Goal: Information Seeking & Learning: Find specific fact

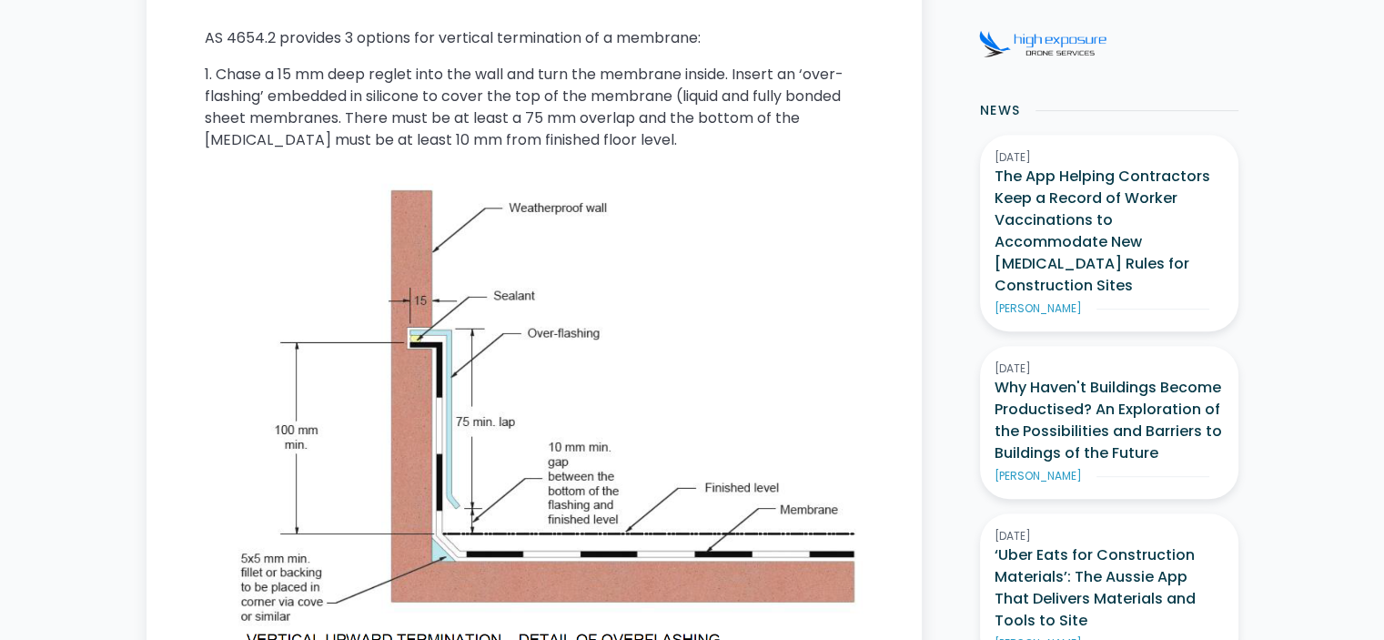
scroll to position [910, 0]
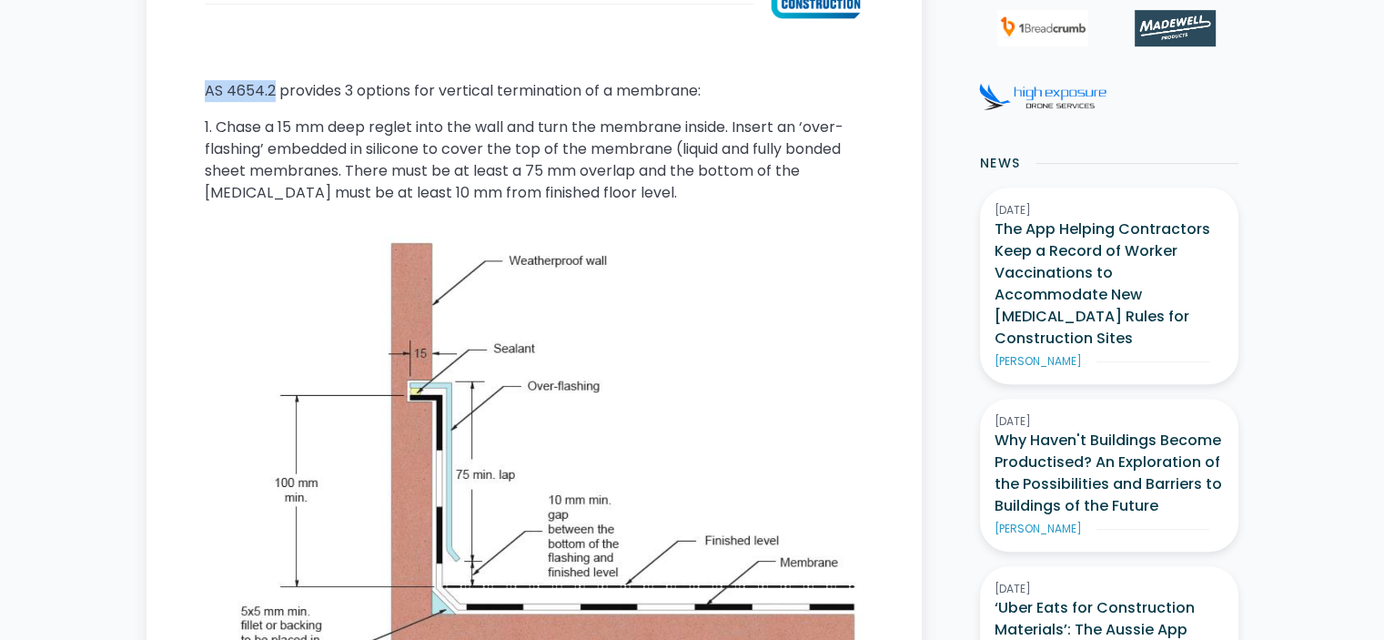
drag, startPoint x: 204, startPoint y: 91, endPoint x: 270, endPoint y: 86, distance: 66.7
click at [270, 86] on p "AS 4654.2 provides 3 options for vertical termination of a membrane:" at bounding box center [534, 91] width 659 height 22
copy p "AS 4654.2"
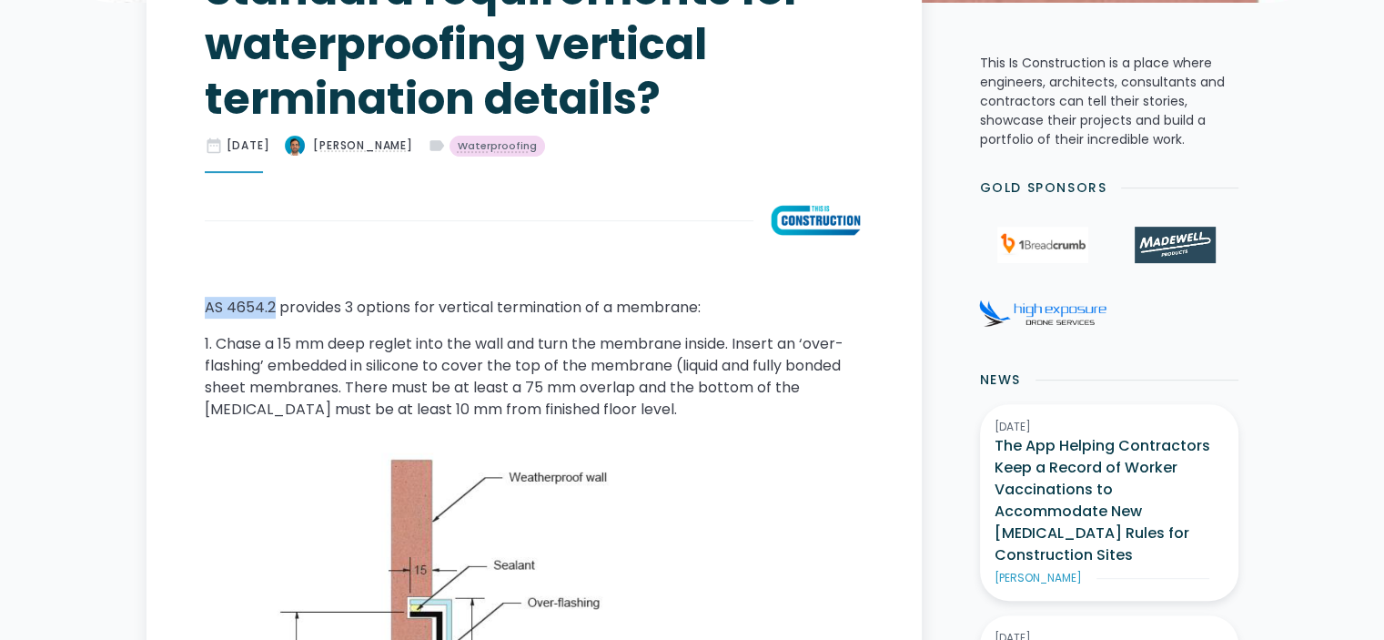
scroll to position [637, 0]
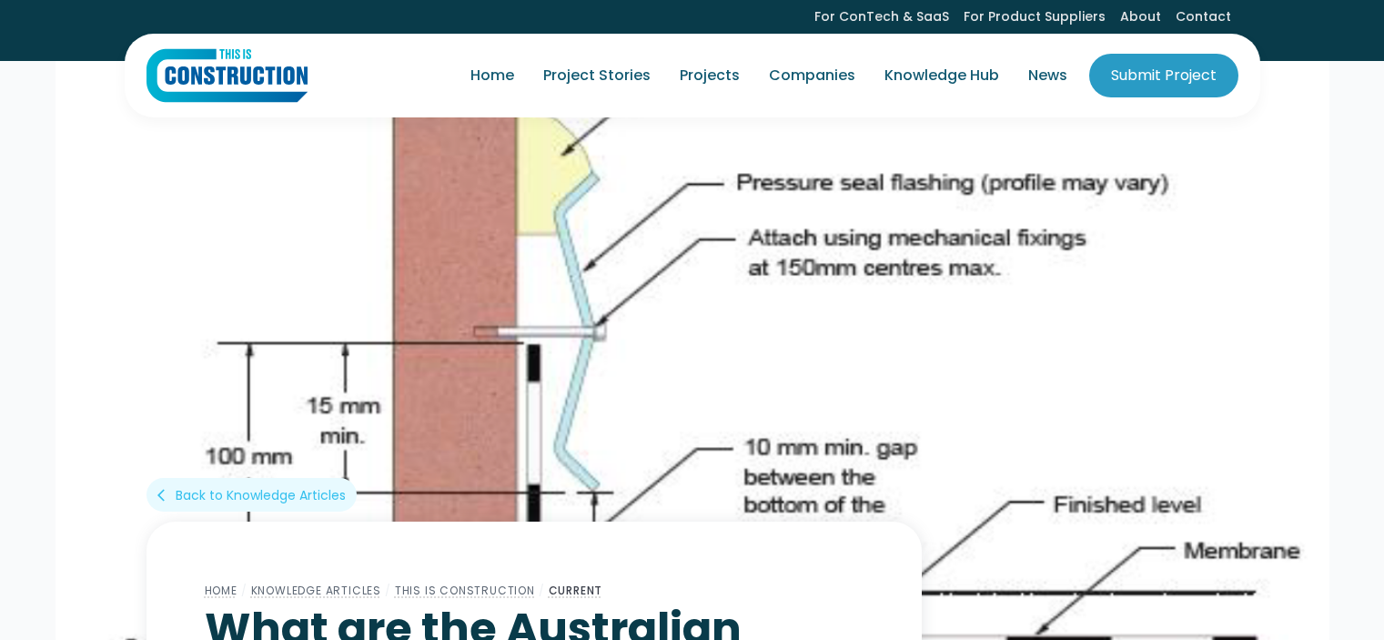
scroll to position [455, 0]
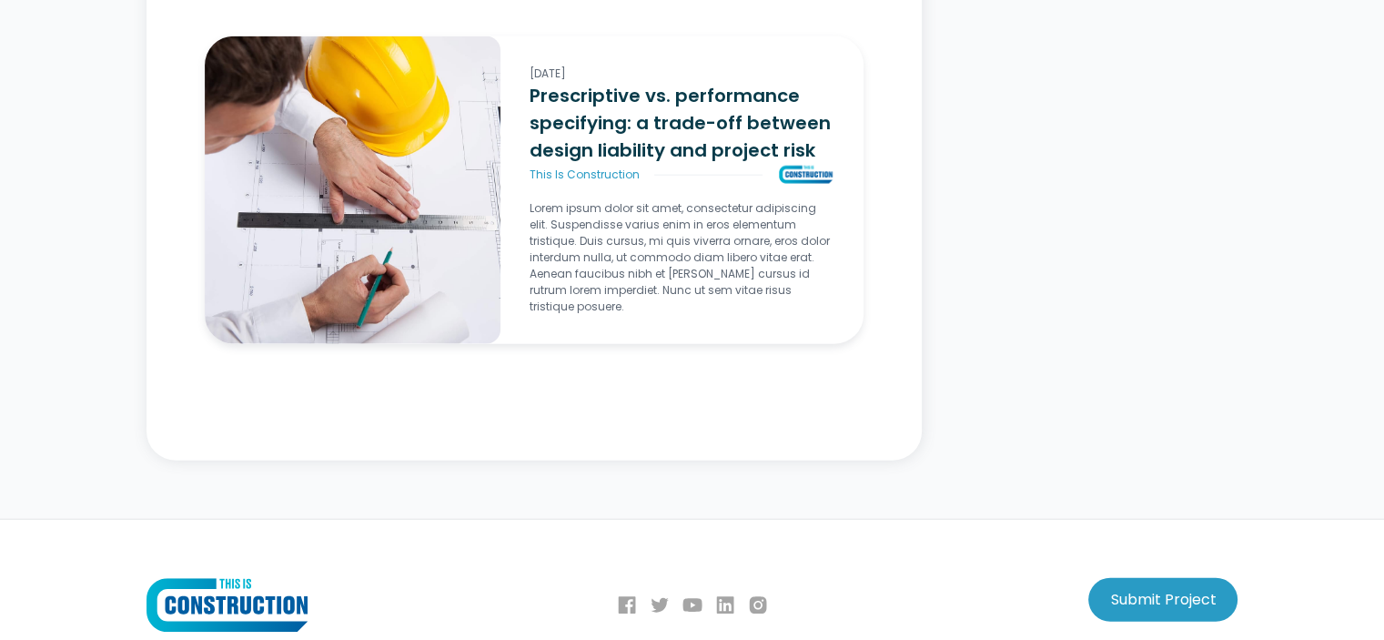
scroll to position [4277, 0]
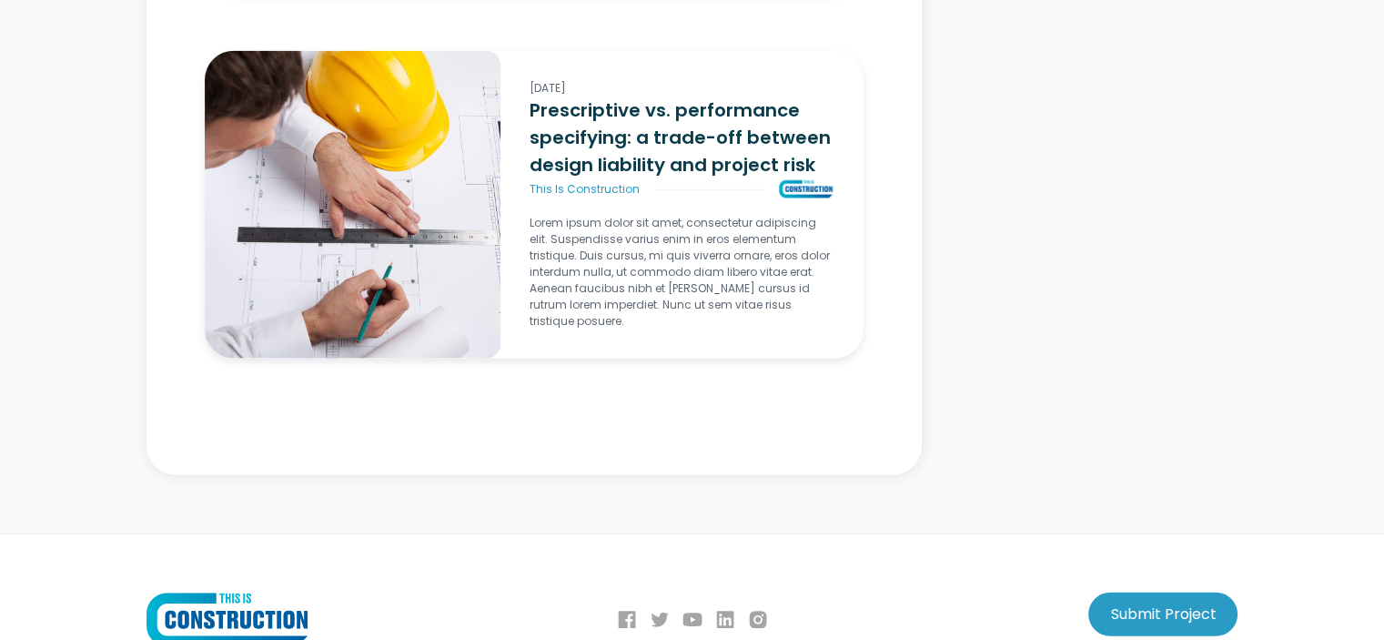
scroll to position [3780, 0]
